Goal: Check status

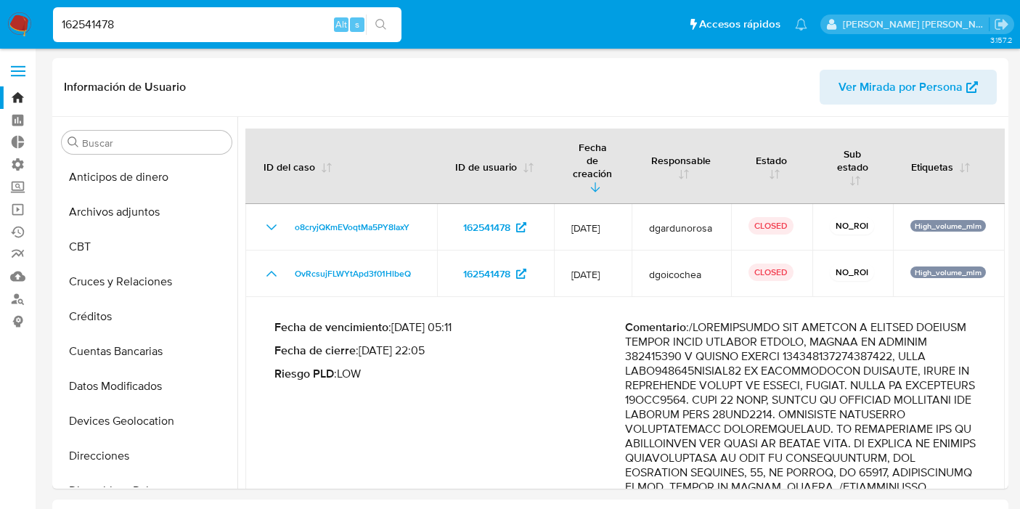
select select "10"
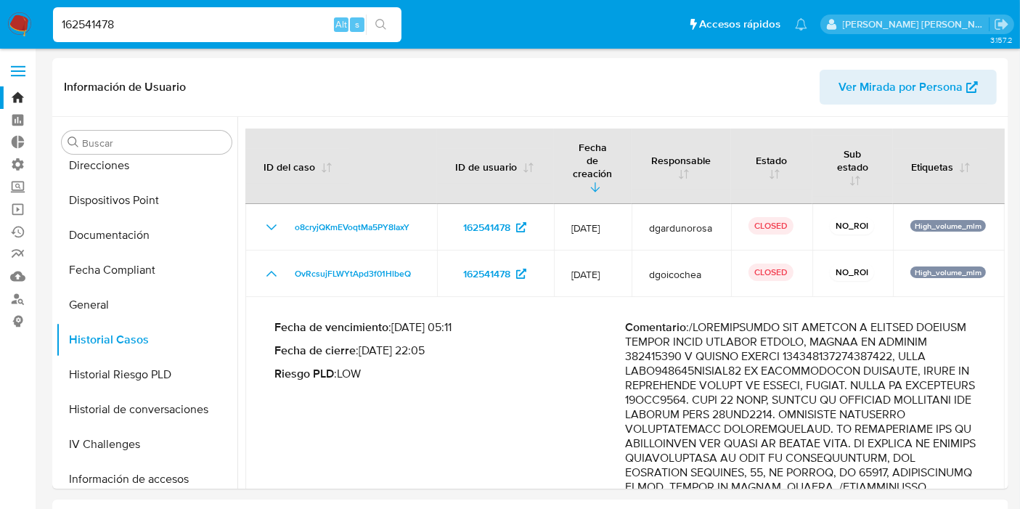
click at [190, 29] on input "162541478" at bounding box center [227, 24] width 348 height 19
paste input "CkXY9slaTmxRk3D9JPAnXrmd"
type input "CkXY9slaTmxRk3D9JPAnXrmd"
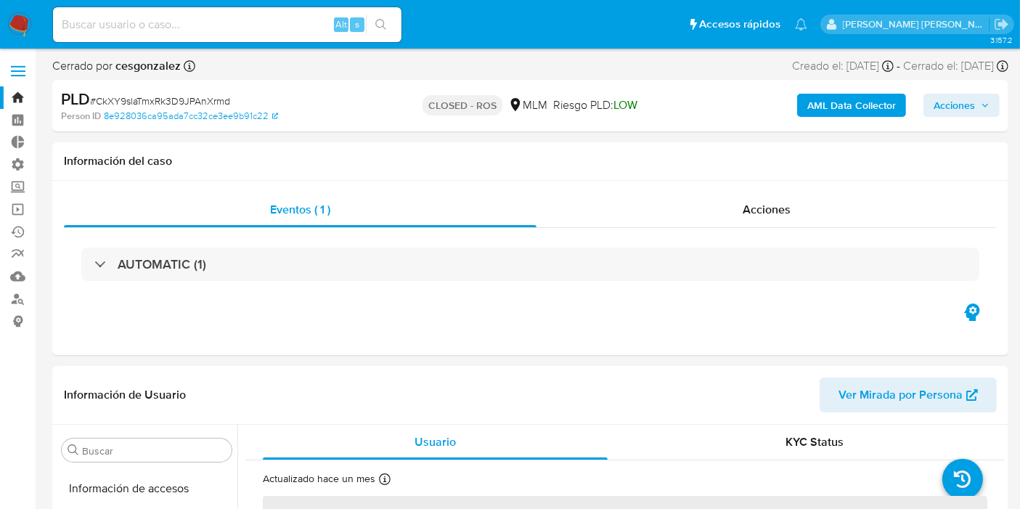
scroll to position [613, 0]
select select "10"
